Goal: Transaction & Acquisition: Purchase product/service

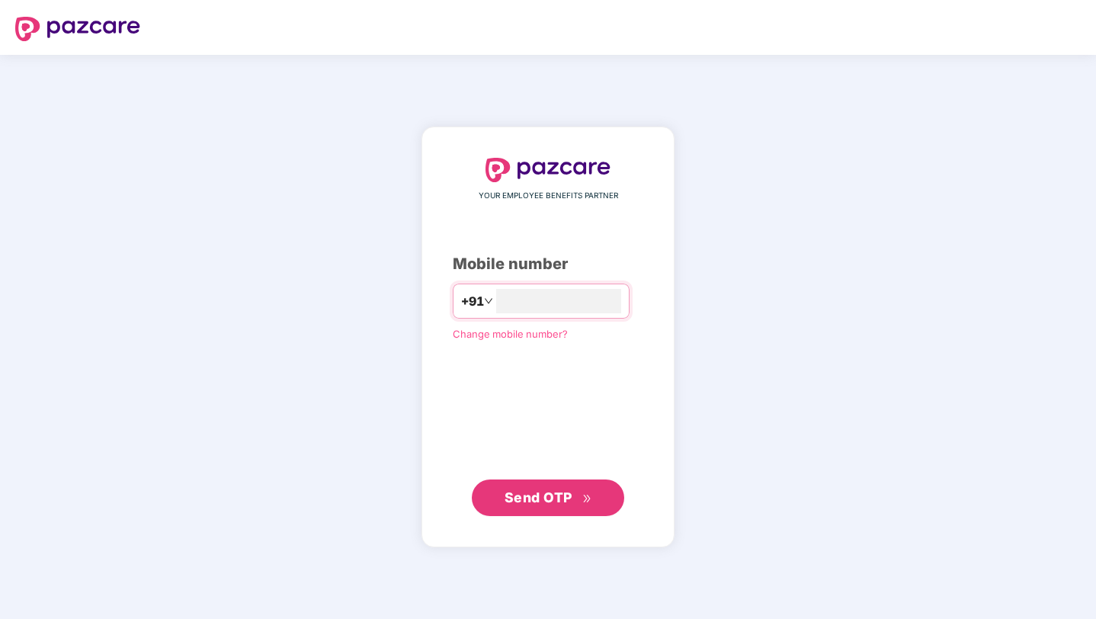
type input "**********"
click at [523, 482] on button "Send OTP" at bounding box center [548, 497] width 152 height 37
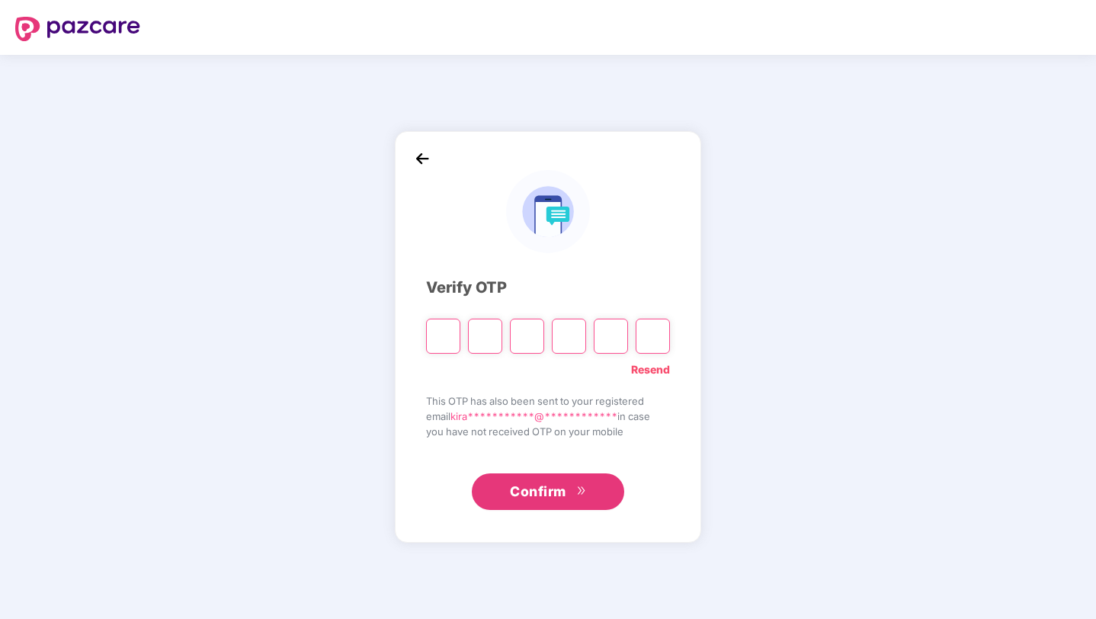
type input "*"
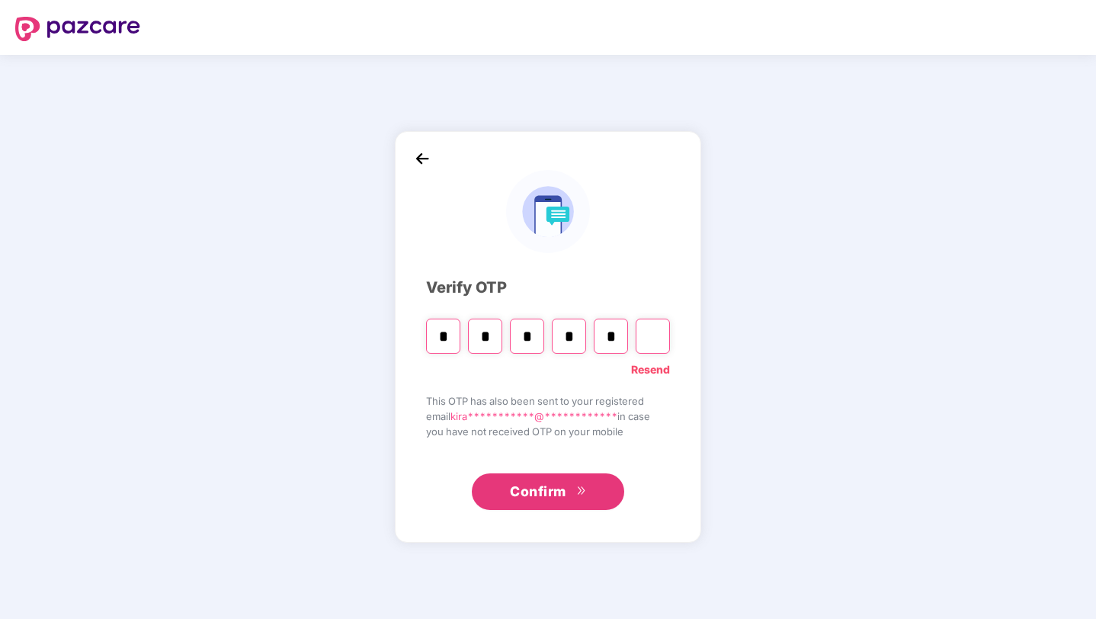
type input "*"
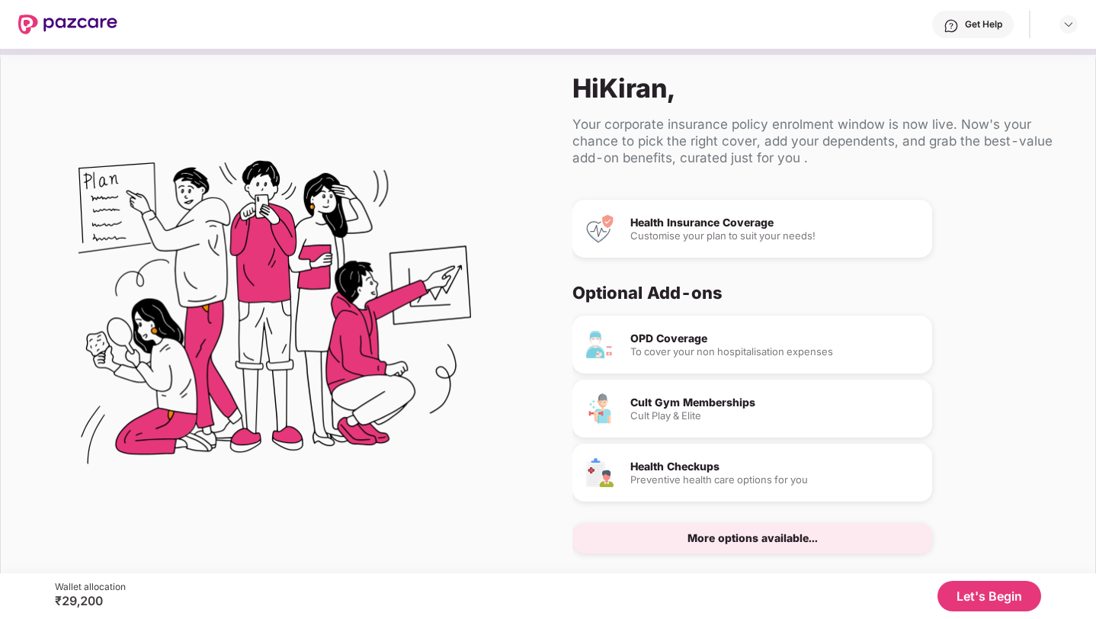
scroll to position [19, 0]
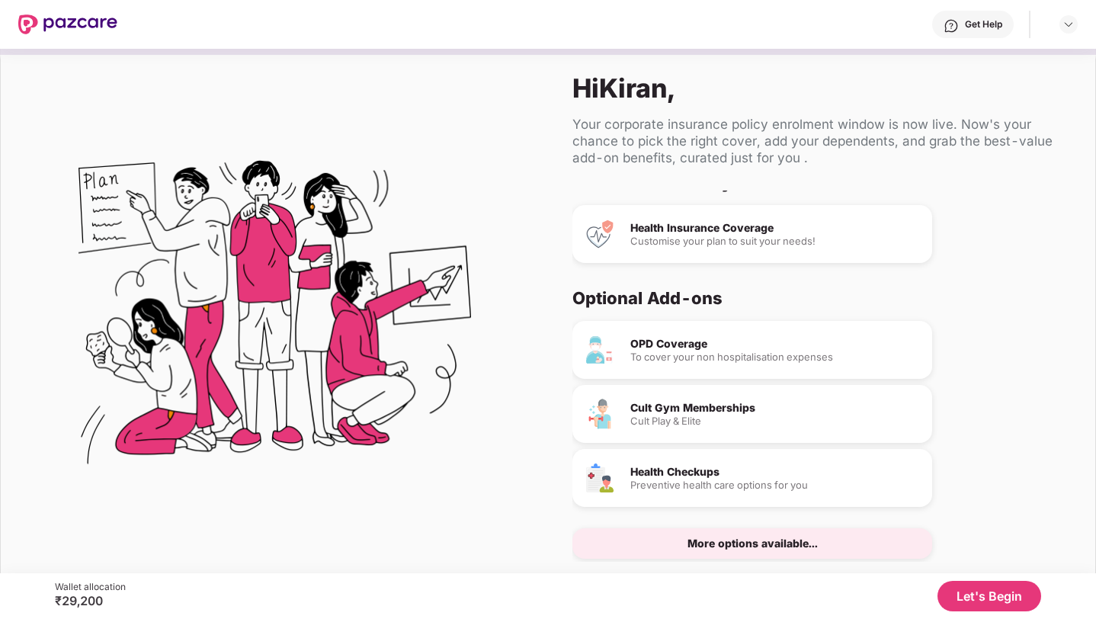
click at [970, 599] on button "Let's Begin" at bounding box center [989, 596] width 104 height 30
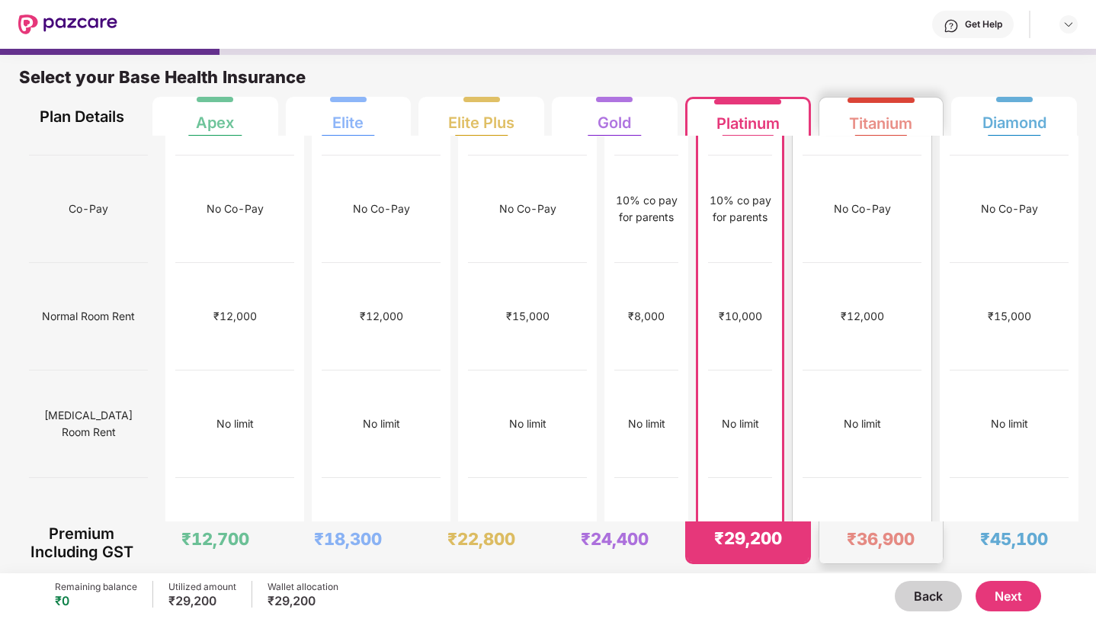
scroll to position [0, 0]
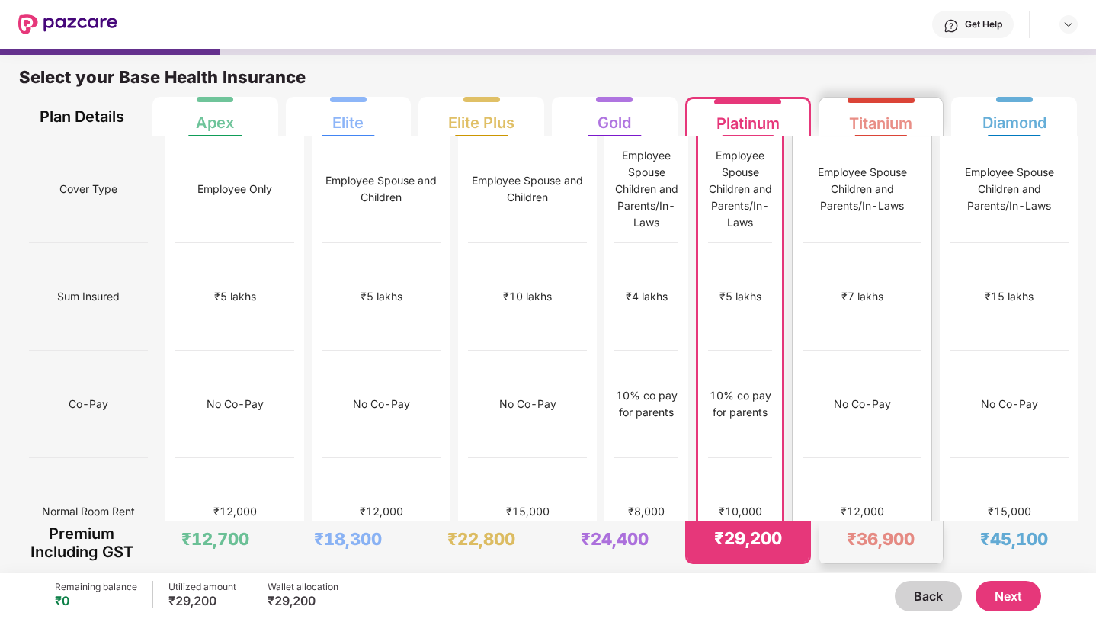
click at [868, 543] on div "₹36,900" at bounding box center [880, 538] width 68 height 21
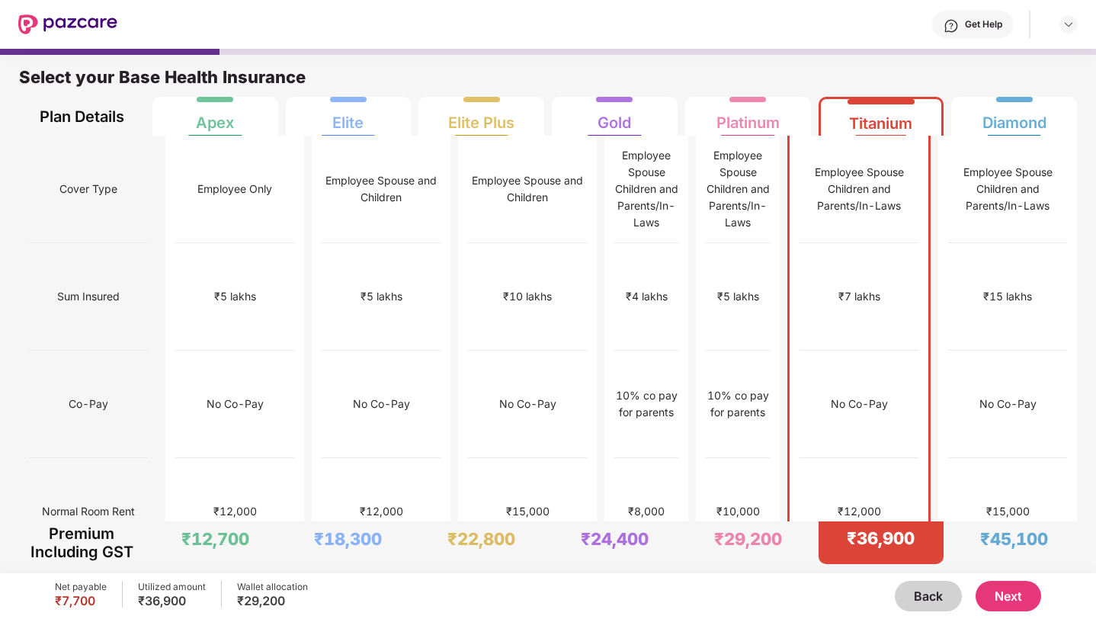
click at [990, 602] on button "Next" at bounding box center [1008, 596] width 66 height 30
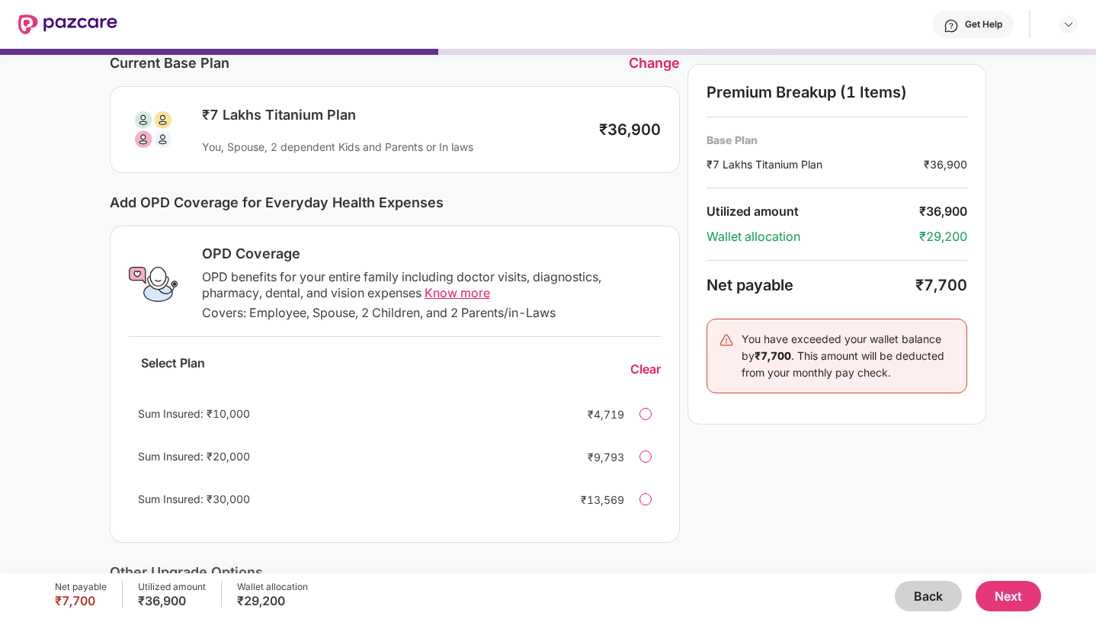
scroll to position [104, 0]
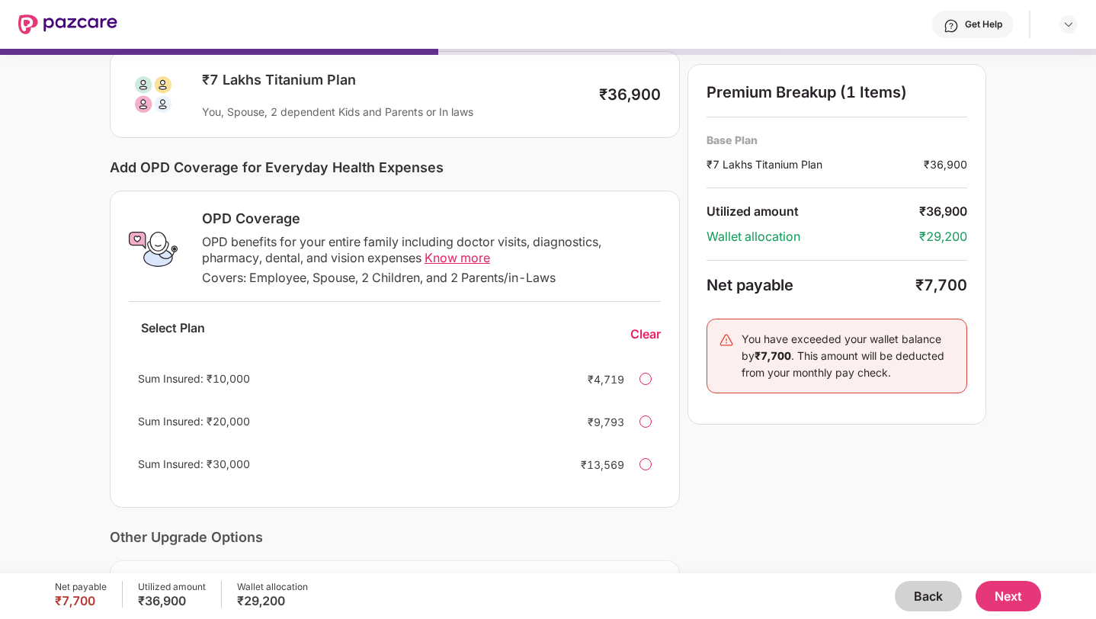
click at [467, 260] on span "Know more" at bounding box center [457, 257] width 66 height 15
click at [641, 376] on div at bounding box center [645, 379] width 12 height 12
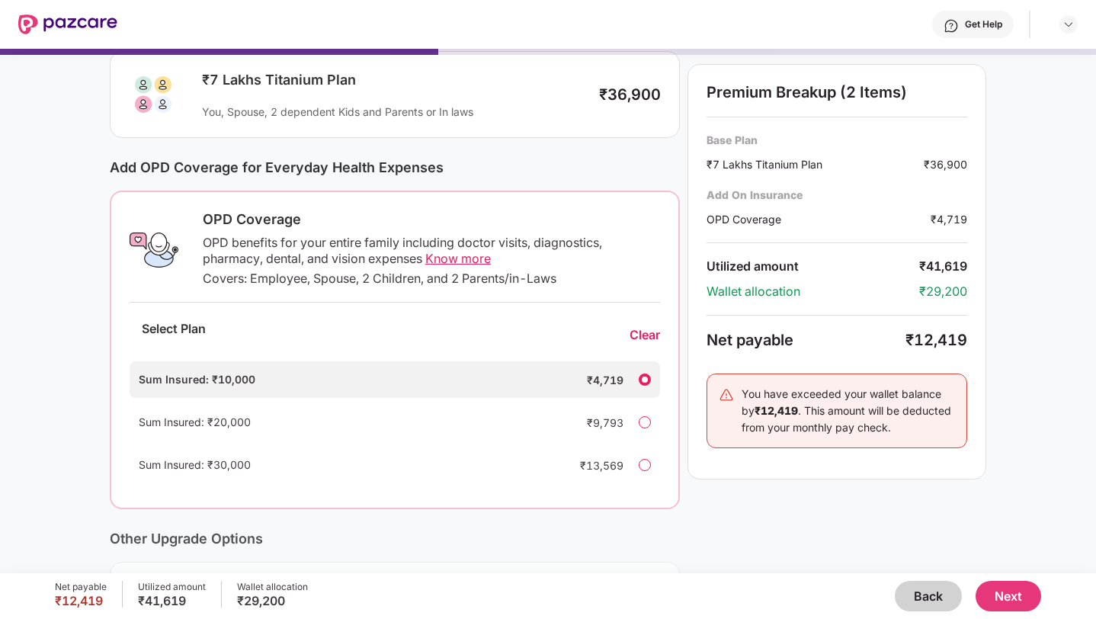
click at [651, 413] on div "Sum Insured: ₹20,000 ₹9,793" at bounding box center [395, 422] width 530 height 37
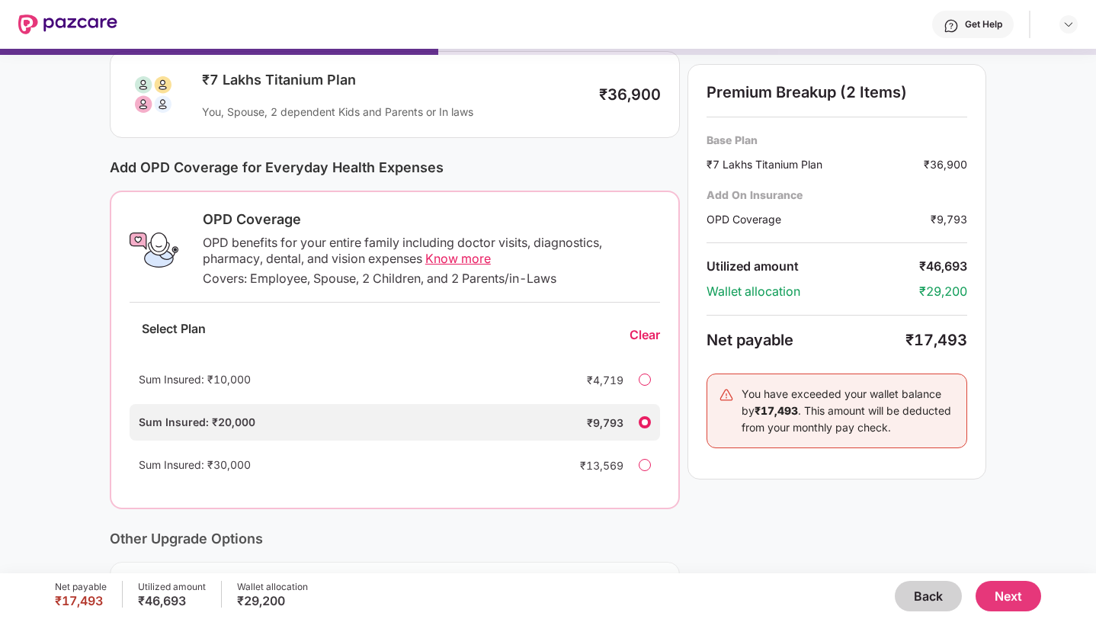
click at [641, 378] on div at bounding box center [644, 379] width 12 height 12
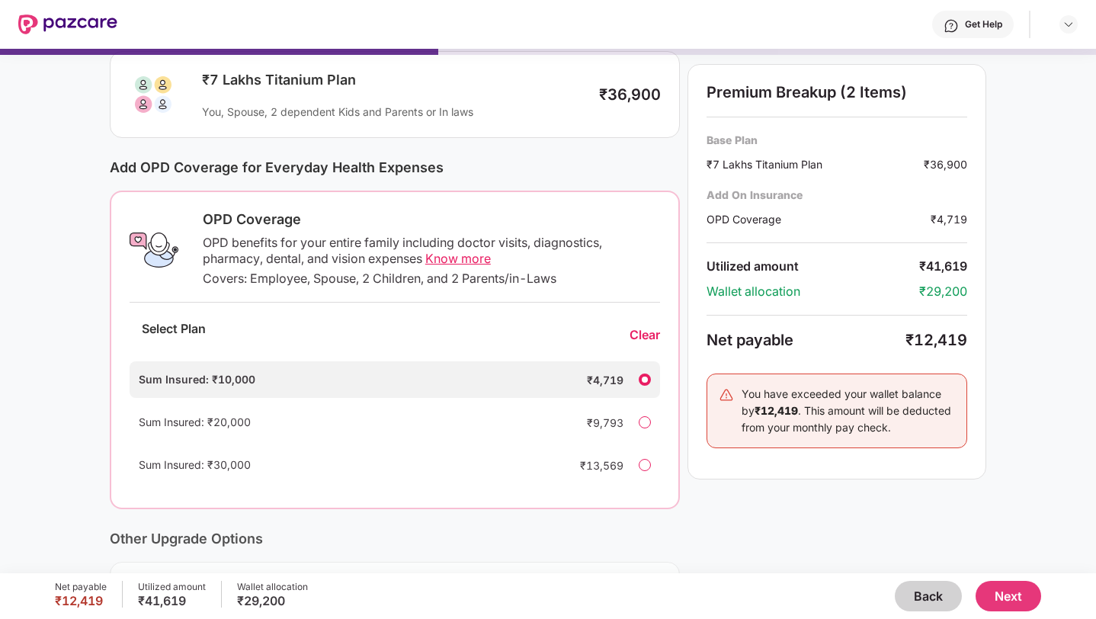
click at [639, 419] on div at bounding box center [644, 422] width 12 height 12
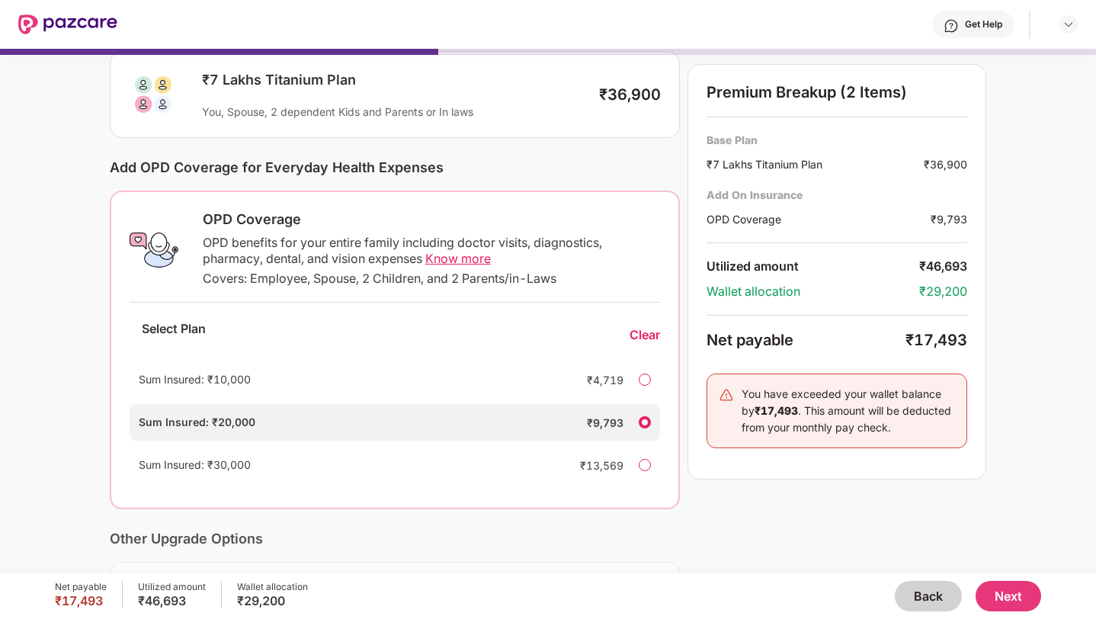
click at [638, 373] on div "Sum Insured: ₹10,000 ₹4,719" at bounding box center [395, 379] width 530 height 37
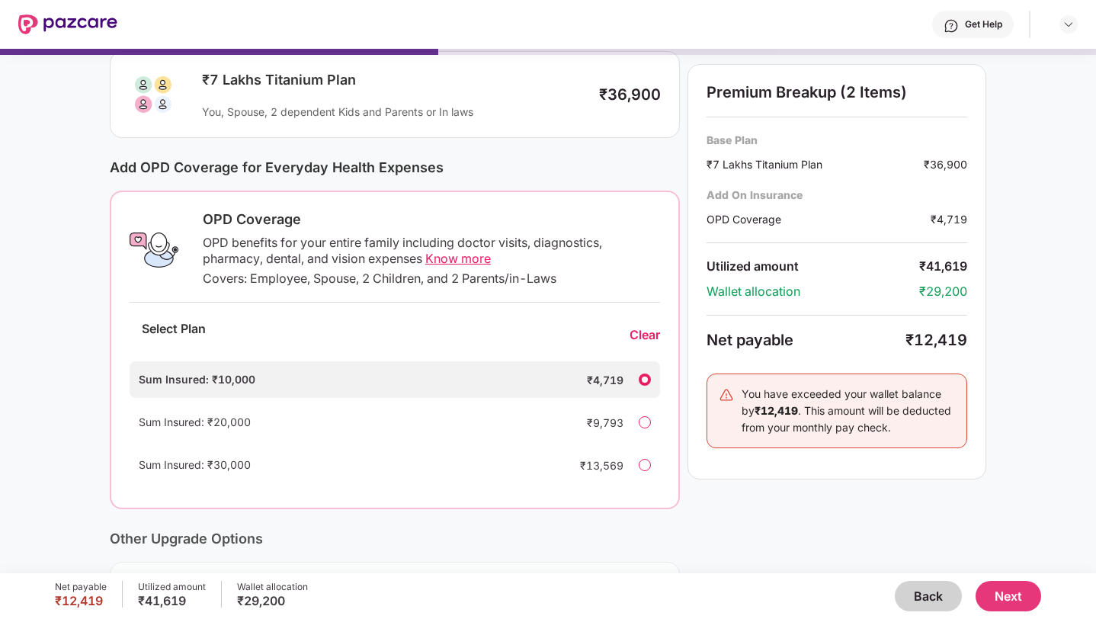
click at [1016, 593] on button "Next" at bounding box center [1008, 596] width 66 height 30
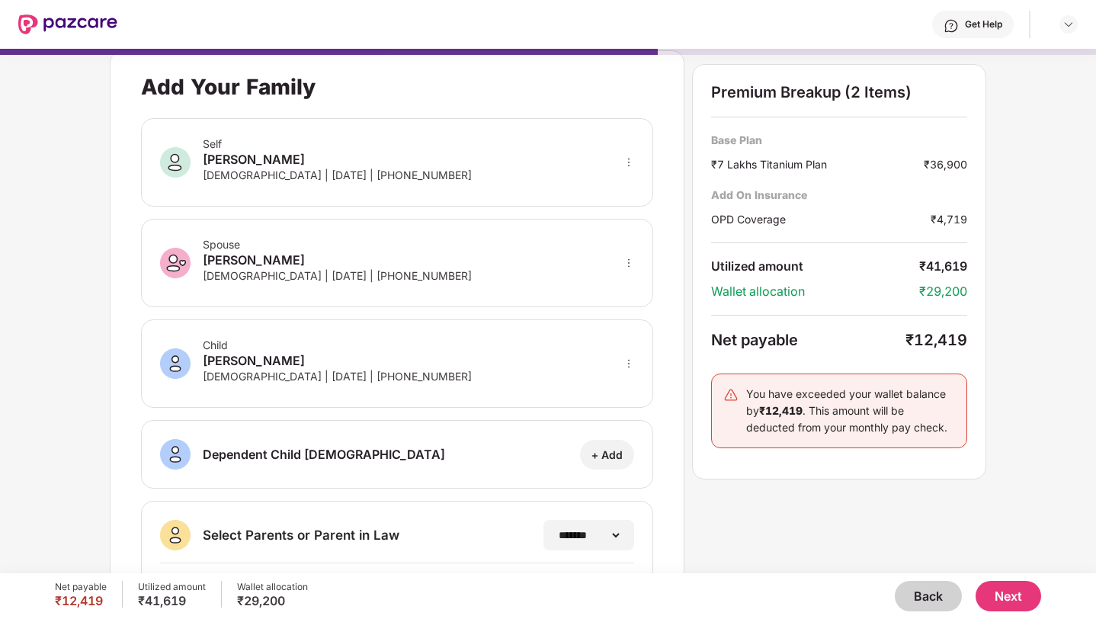
scroll to position [11, 0]
click at [453, 288] on div "Spouse [PERSON_NAME] [DEMOGRAPHIC_DATA] | [DATE] | [PHONE_NUMBER]" at bounding box center [397, 264] width 512 height 88
click at [631, 264] on icon "more" at bounding box center [628, 264] width 11 height 11
click at [616, 285] on div at bounding box center [609, 286] width 50 height 27
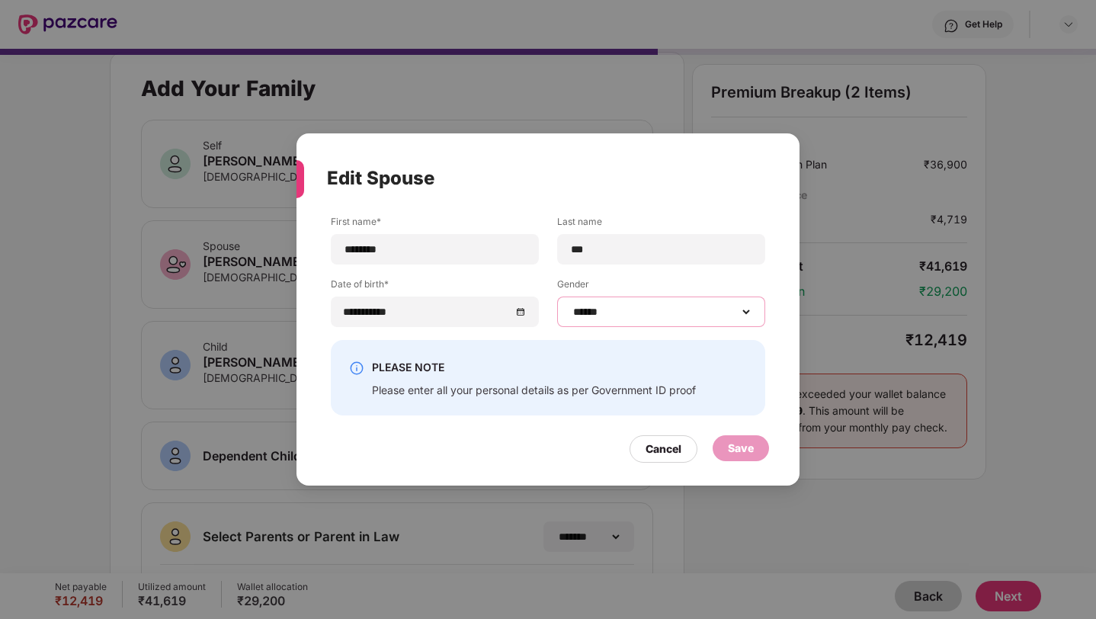
click at [594, 305] on select "****** **** ******" at bounding box center [661, 311] width 182 height 12
select select "****"
click at [738, 448] on div "Save" at bounding box center [741, 448] width 26 height 17
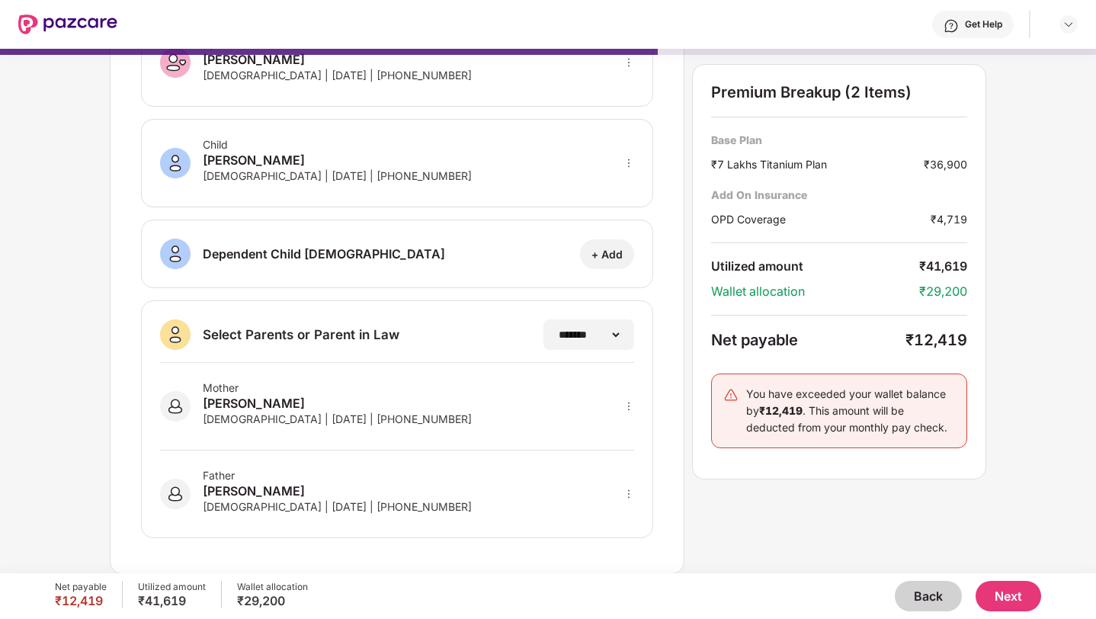
scroll to position [211, 0]
click at [1008, 593] on button "Next" at bounding box center [1008, 596] width 66 height 30
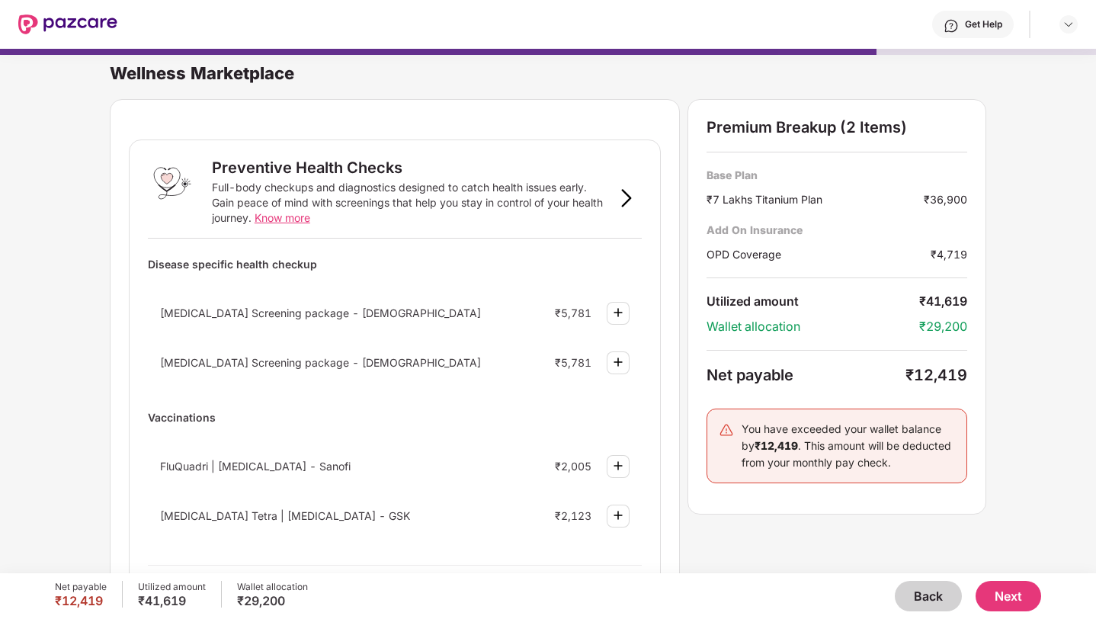
click at [615, 471] on img at bounding box center [618, 465] width 18 height 18
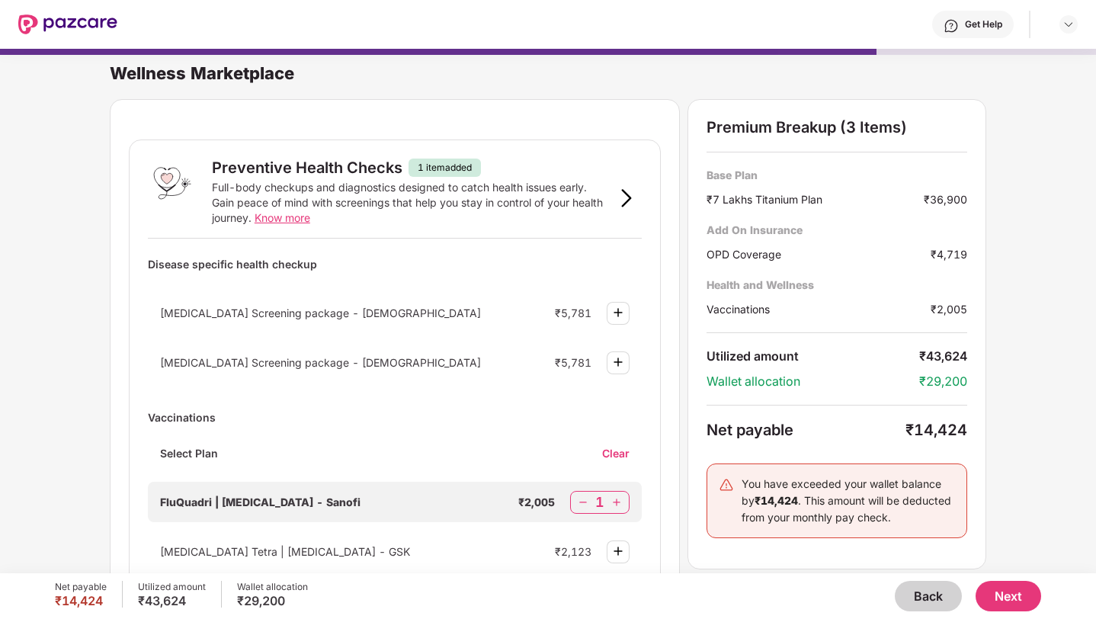
click at [580, 501] on img at bounding box center [582, 501] width 15 height 15
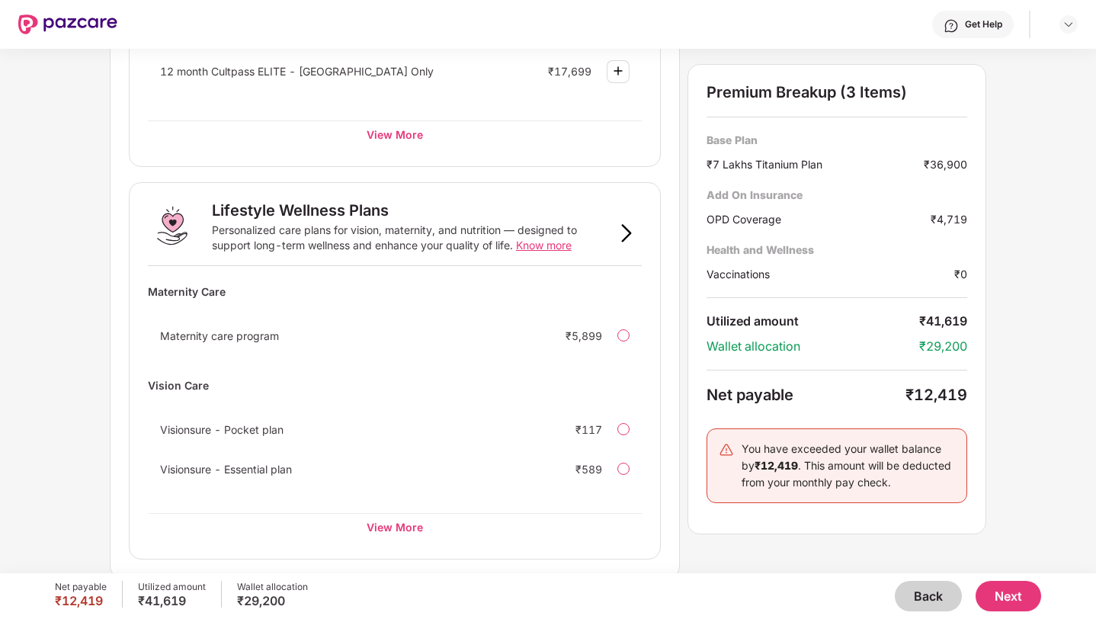
scroll to position [882, 0]
click at [424, 517] on div "View More" at bounding box center [395, 523] width 494 height 27
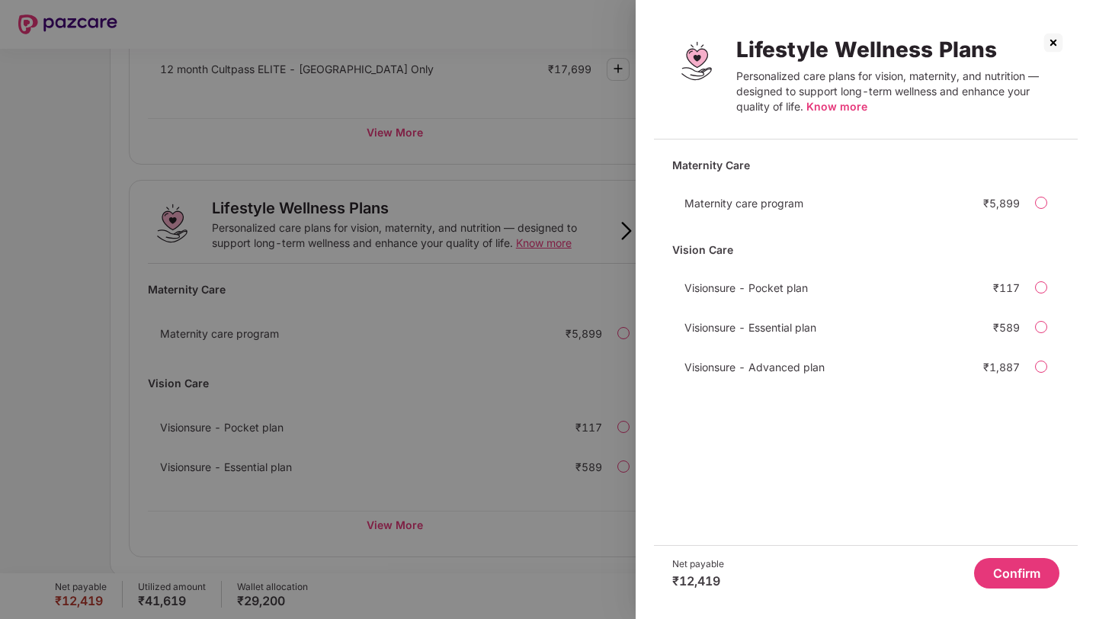
click at [497, 406] on div at bounding box center [548, 309] width 1096 height 619
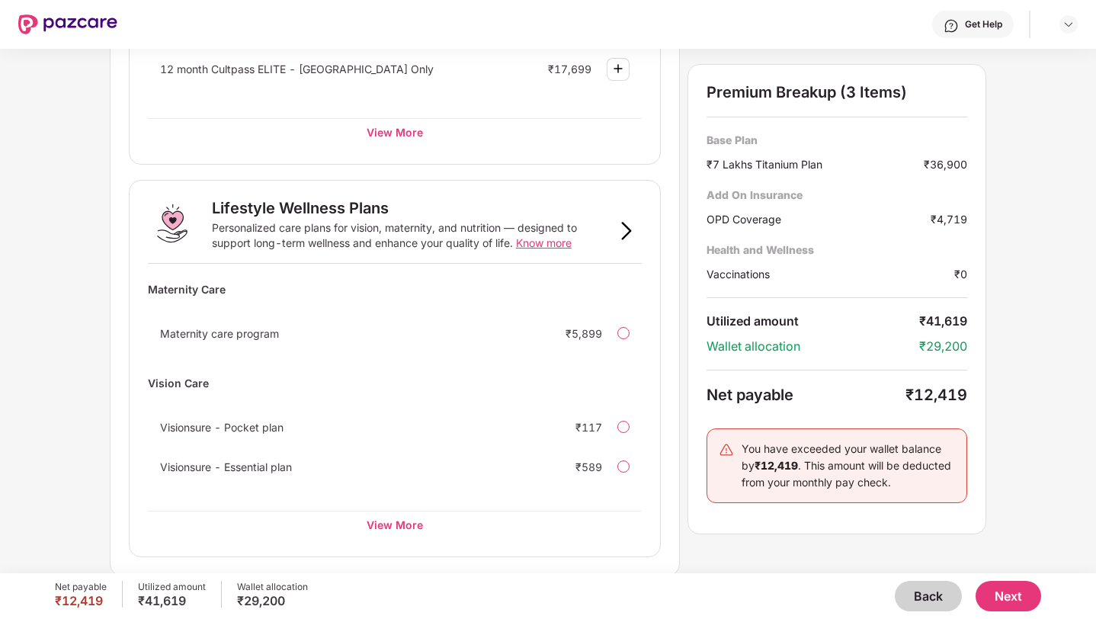
click at [1003, 601] on button "Next" at bounding box center [1008, 596] width 66 height 30
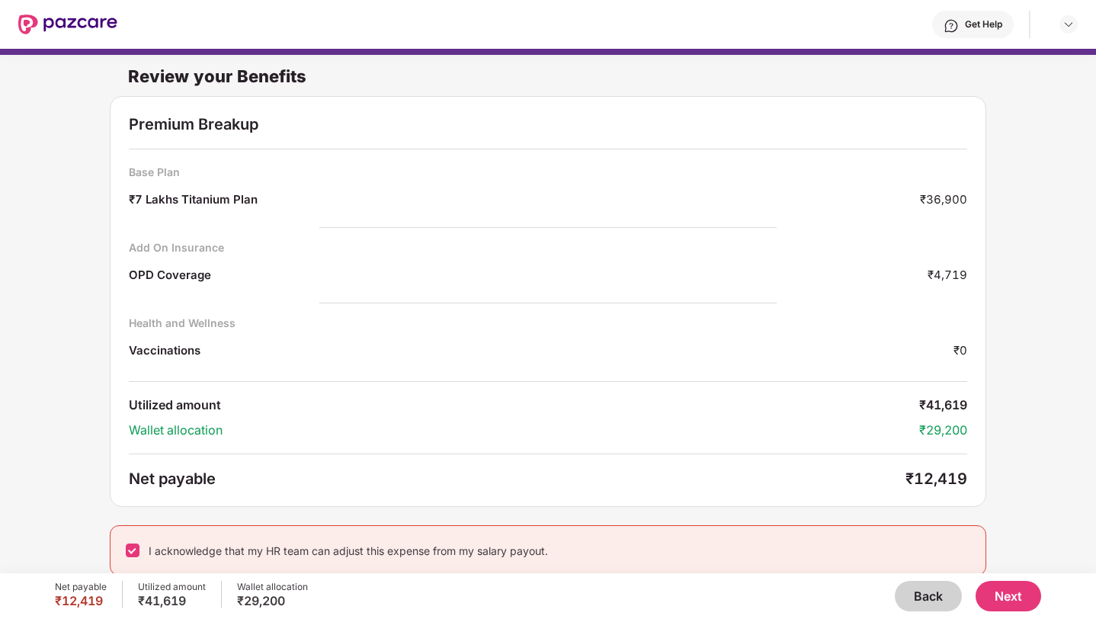
scroll to position [8, 0]
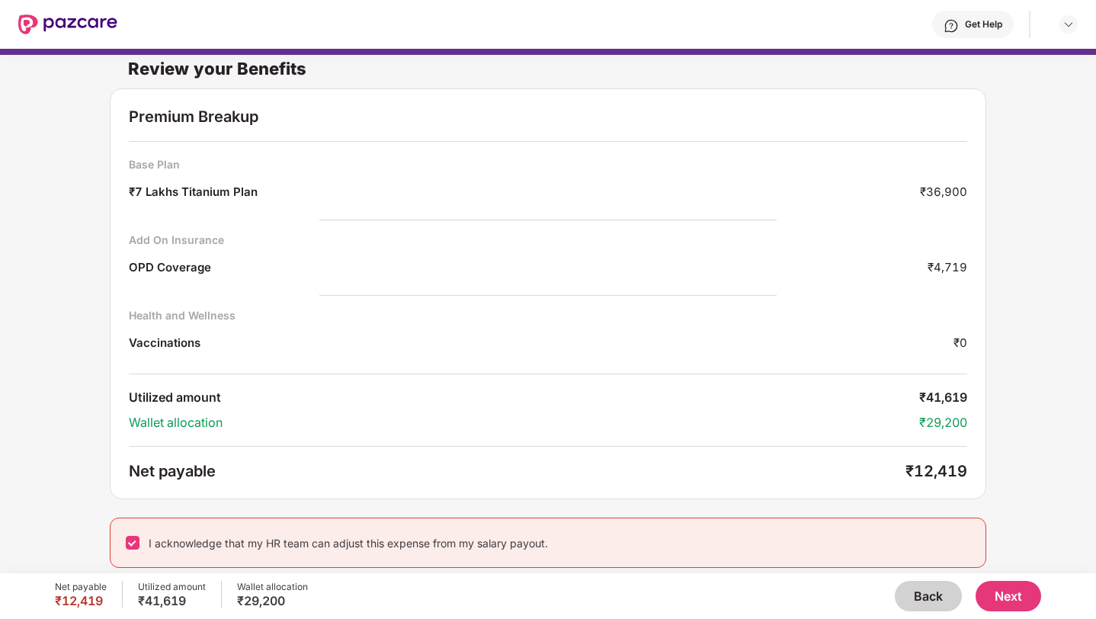
click at [1004, 597] on button "Next" at bounding box center [1008, 596] width 66 height 30
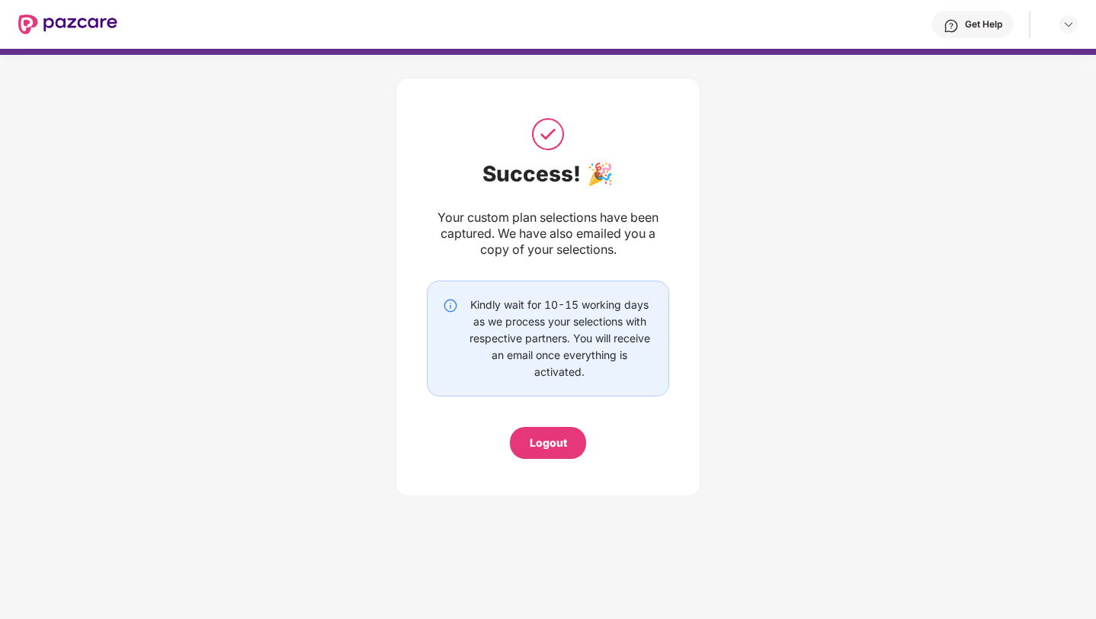
click at [558, 441] on div "Logout" at bounding box center [547, 442] width 37 height 17
